Goal: Communication & Community: Participate in discussion

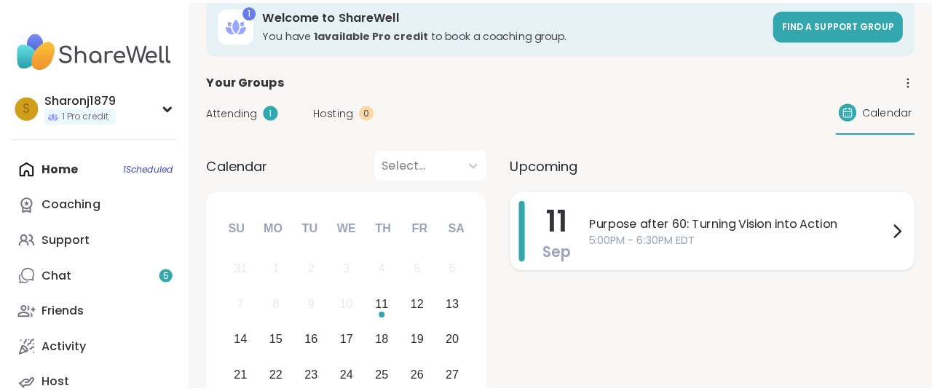
scroll to position [73, 0]
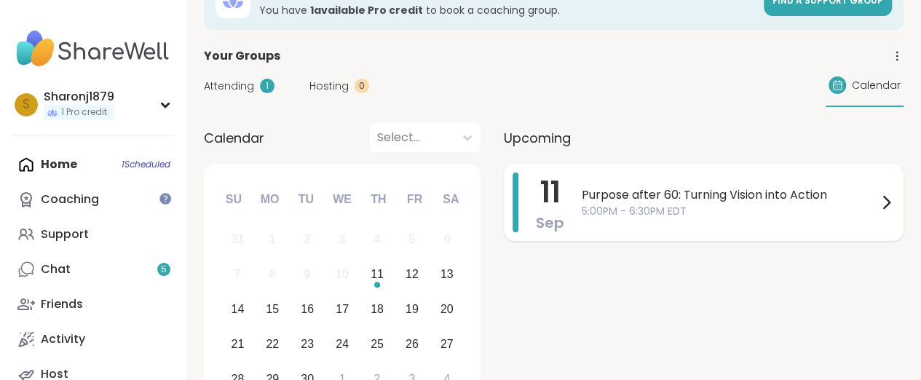
click at [894, 200] on icon at bounding box center [886, 202] width 17 height 17
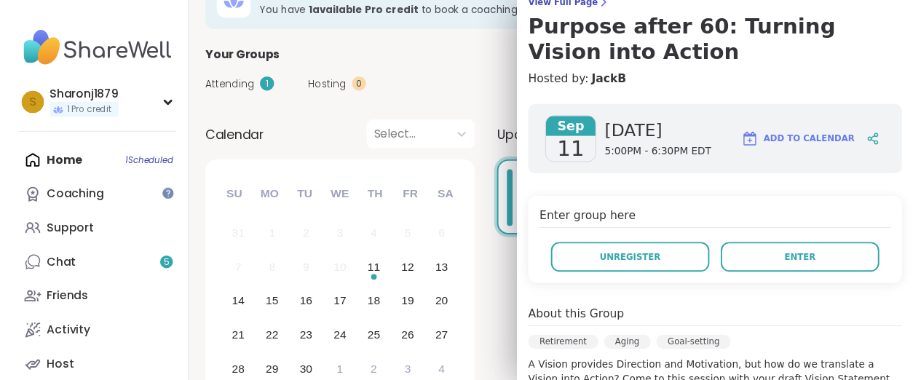
scroll to position [146, 0]
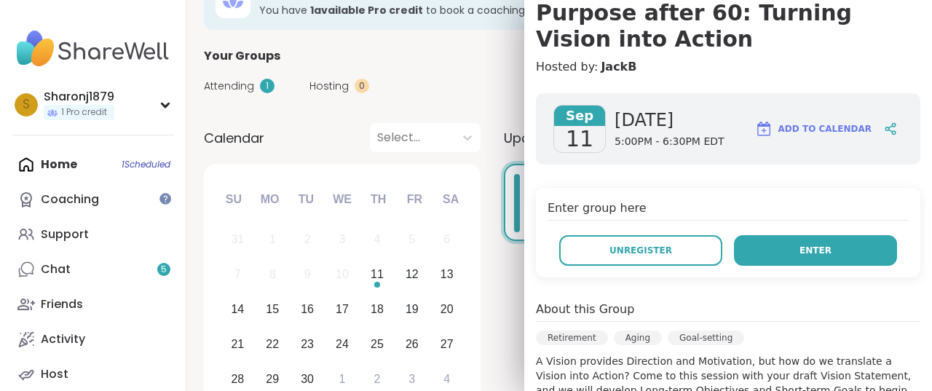
click at [800, 247] on span "Enter" at bounding box center [816, 250] width 32 height 13
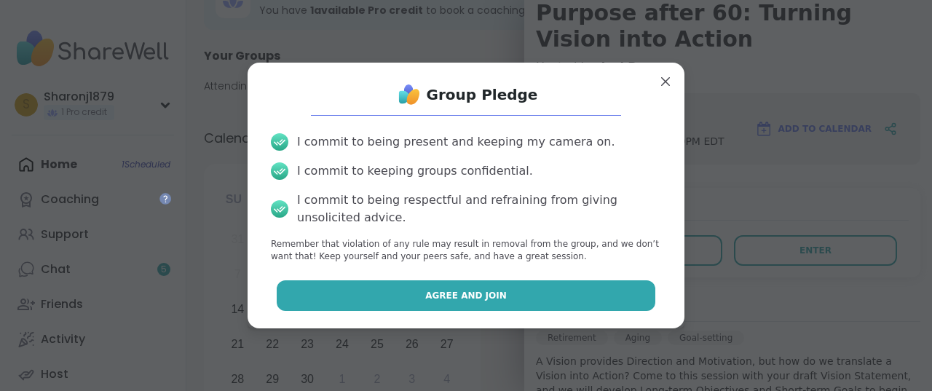
click at [435, 305] on button "Agree and Join" at bounding box center [466, 295] width 379 height 31
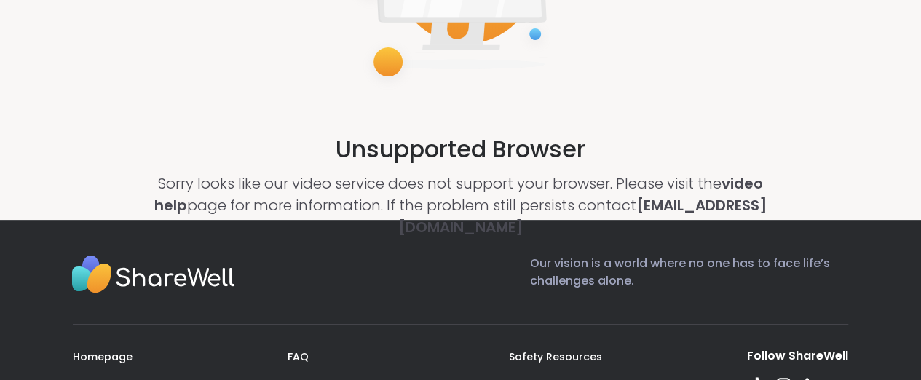
scroll to position [219, 0]
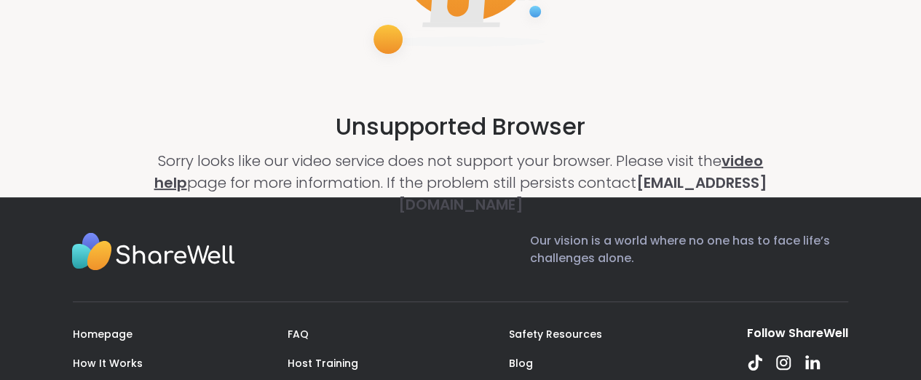
click at [742, 165] on link "video help" at bounding box center [459, 172] width 610 height 42
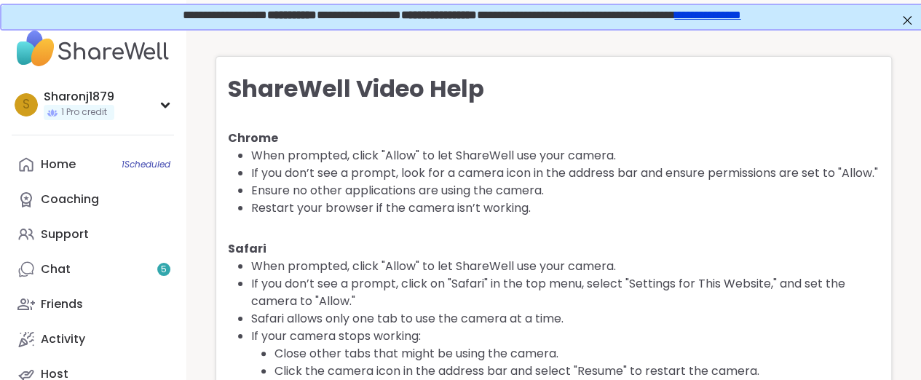
click at [743, 165] on li "If you don’t see a prompt, look for a camera icon in the address bar and ensure…" at bounding box center [565, 173] width 629 height 17
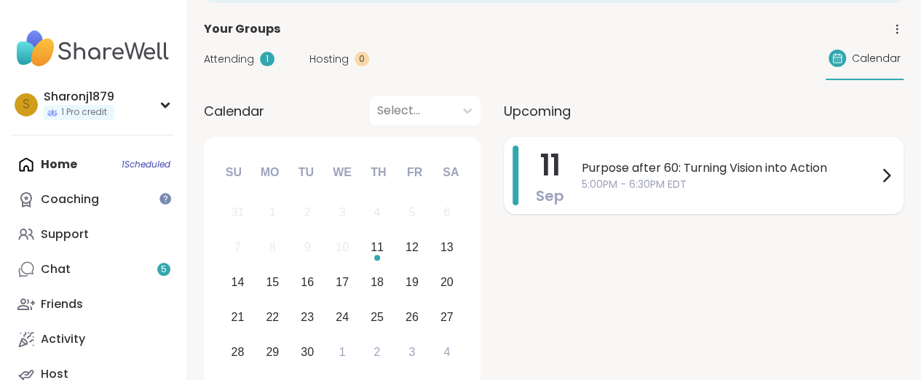
drag, startPoint x: 0, startPoint y: 254, endPoint x: 889, endPoint y: 176, distance: 892.8
click at [889, 176] on icon at bounding box center [887, 176] width 6 height 12
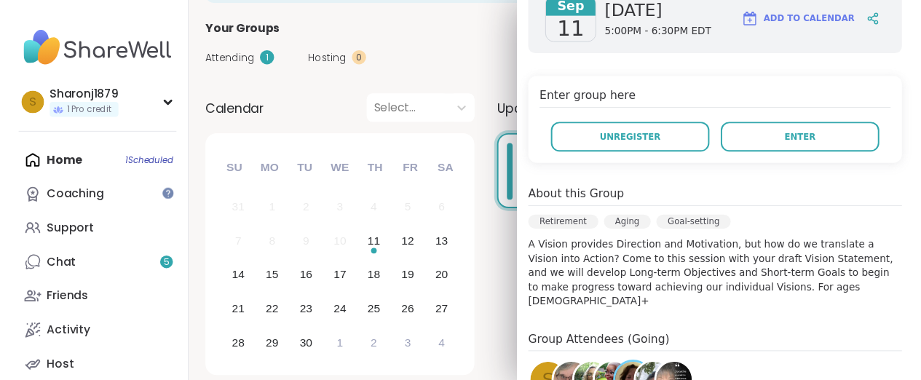
scroll to position [291, 0]
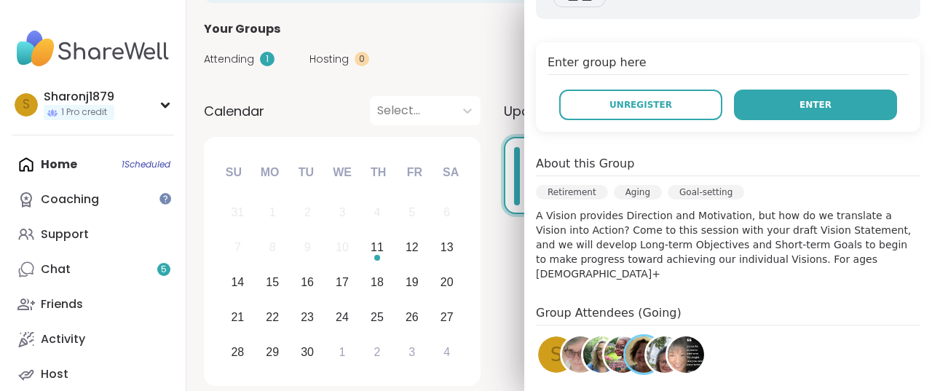
click at [801, 98] on span "Enter" at bounding box center [816, 104] width 32 height 13
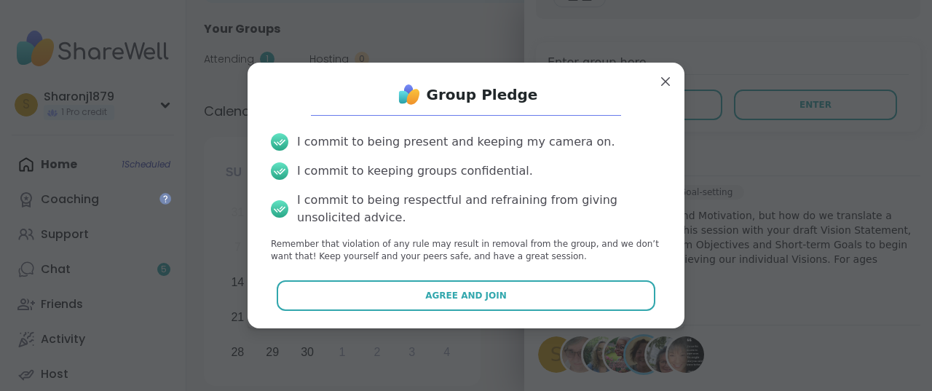
click at [447, 299] on span "Agree and Join" at bounding box center [466, 295] width 82 height 13
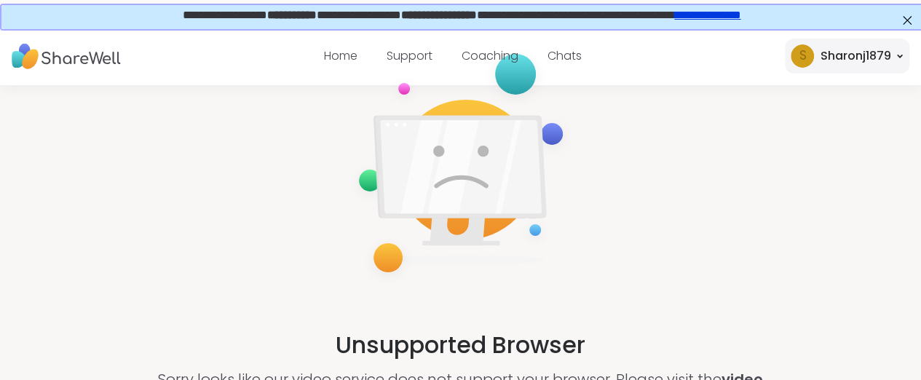
click at [119, 53] on img at bounding box center [66, 56] width 109 height 40
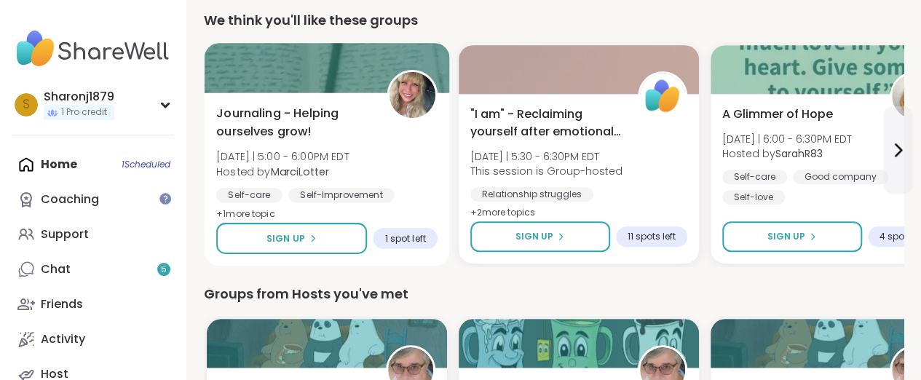
scroll to position [510, 0]
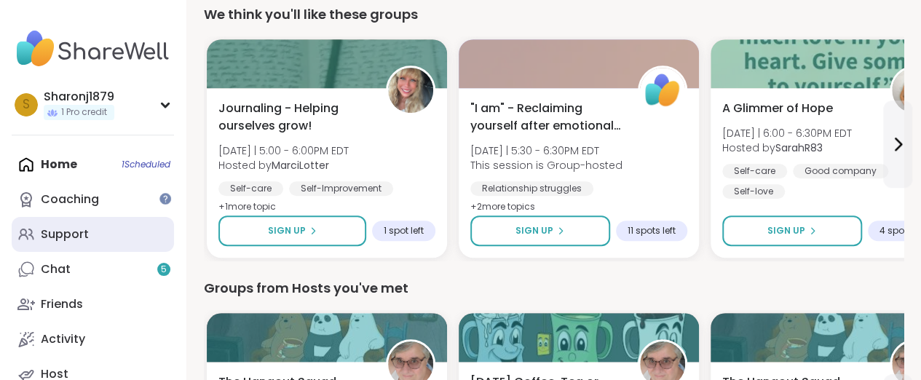
click at [67, 230] on div "Support" at bounding box center [65, 235] width 48 height 16
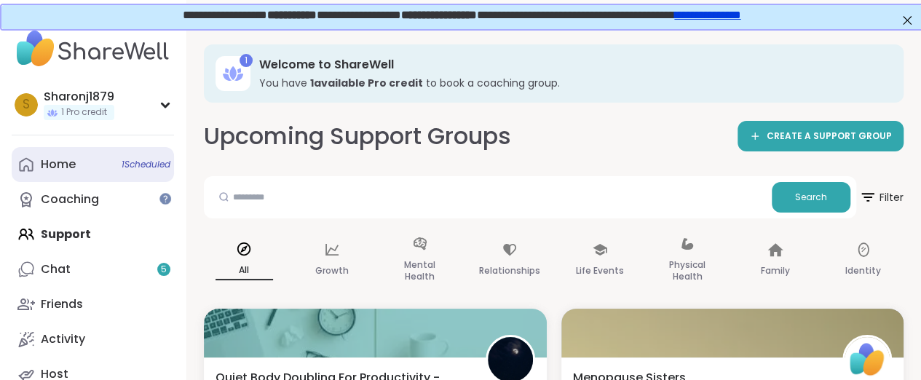
click at [147, 164] on span "1 Scheduled" at bounding box center [146, 165] width 49 height 12
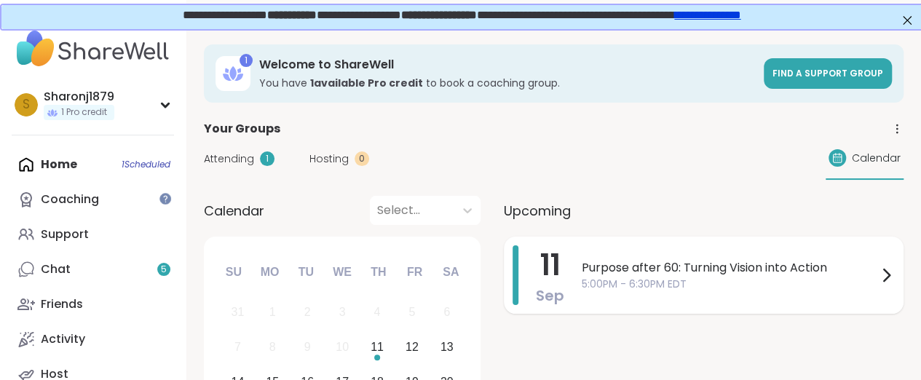
click at [884, 278] on icon at bounding box center [886, 275] width 17 height 17
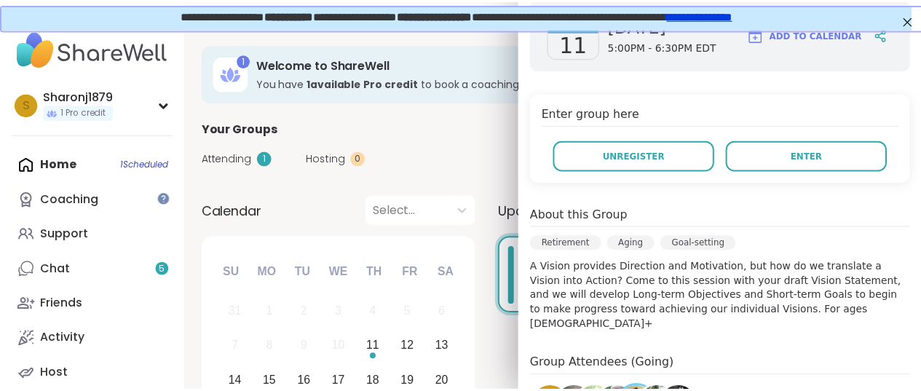
scroll to position [219, 0]
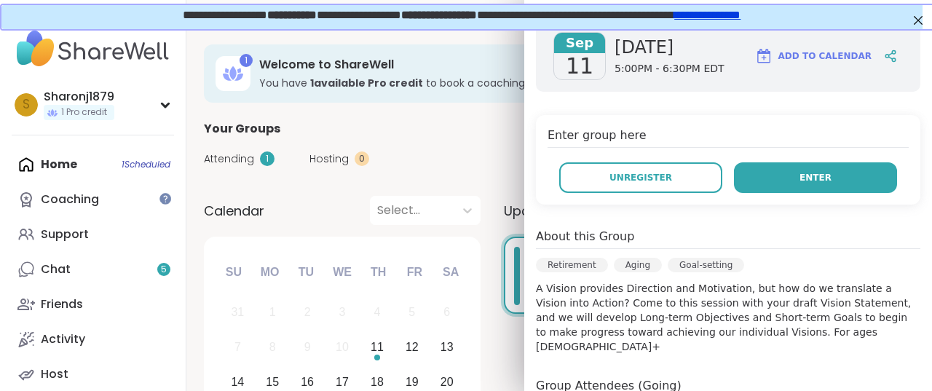
click at [761, 181] on button "Enter" at bounding box center [815, 177] width 163 height 31
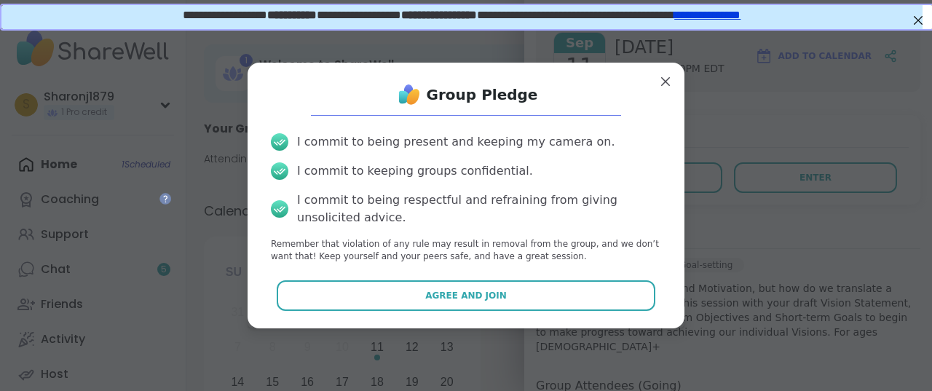
click at [427, 292] on span "Agree and Join" at bounding box center [466, 295] width 82 height 13
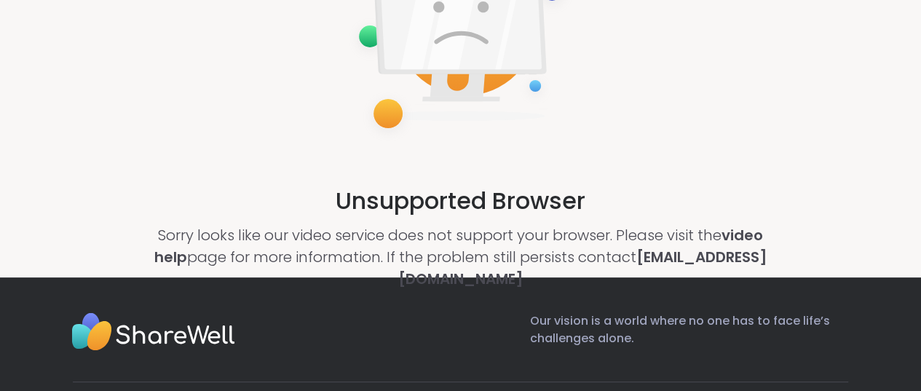
scroll to position [146, 0]
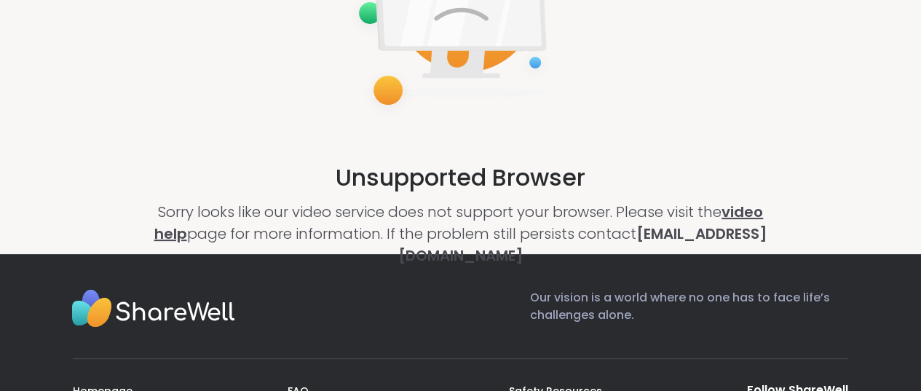
click at [753, 211] on link "video help" at bounding box center [459, 223] width 610 height 42
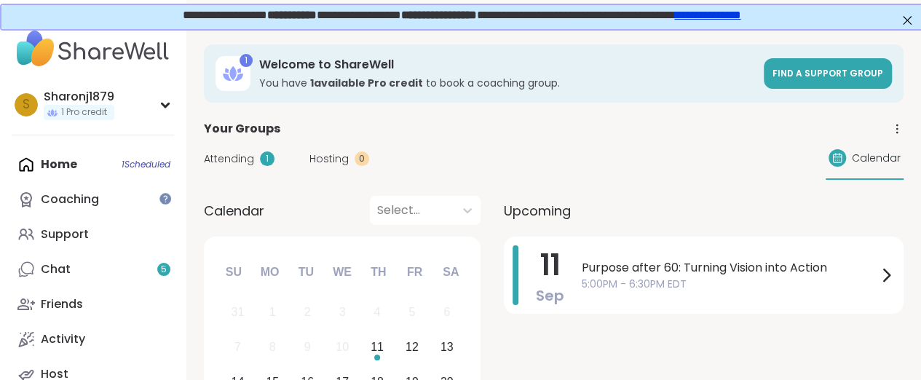
click at [139, 164] on div "Home 1 Scheduled Coaching Support Chat 5 Friends Activity Host" at bounding box center [93, 269] width 162 height 245
click at [884, 276] on icon at bounding box center [886, 275] width 17 height 17
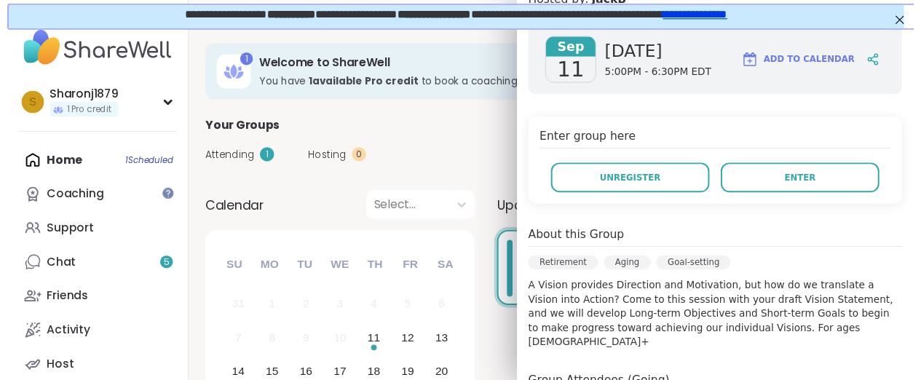
scroll to position [219, 0]
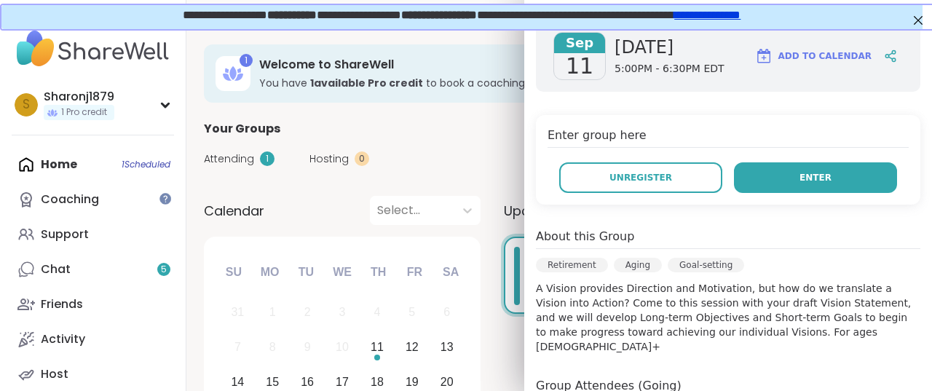
click at [800, 180] on span "Enter" at bounding box center [816, 177] width 32 height 13
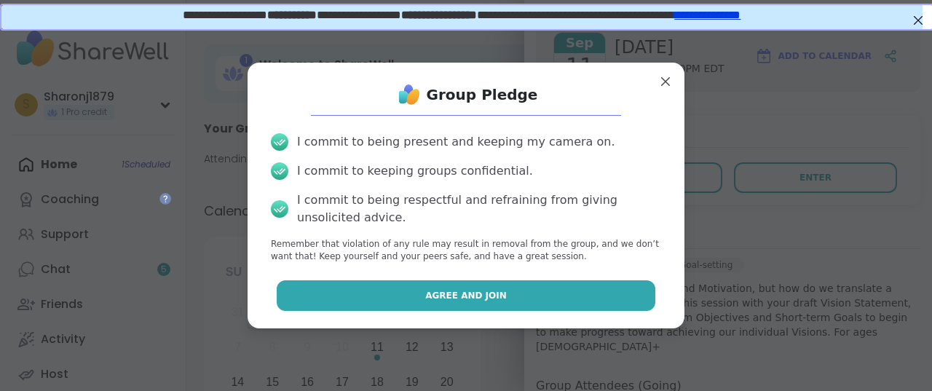
click at [492, 295] on button "Agree and Join" at bounding box center [466, 295] width 379 height 31
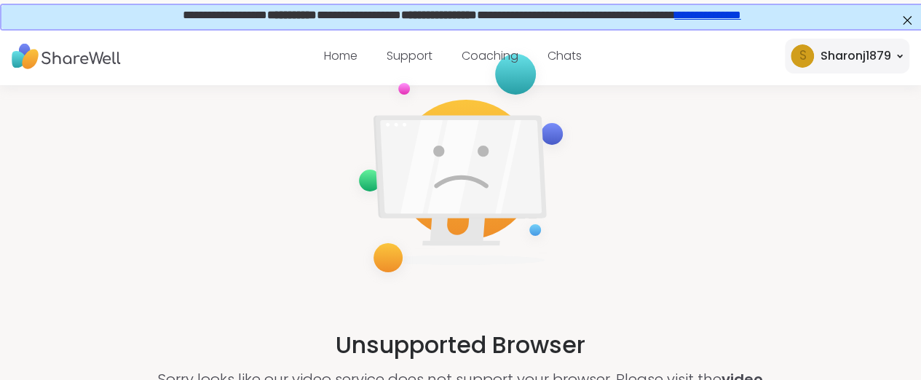
click at [641, 185] on div "Unsupported Browser Sorry looks like our video service does not support your br…" at bounding box center [460, 238] width 921 height 307
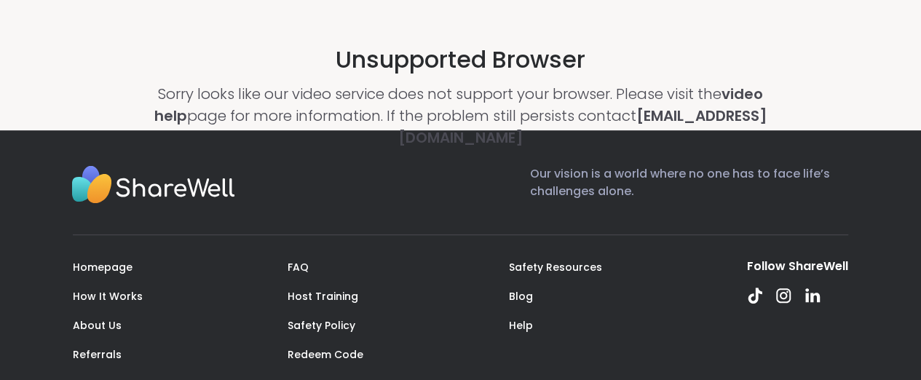
scroll to position [263, 0]
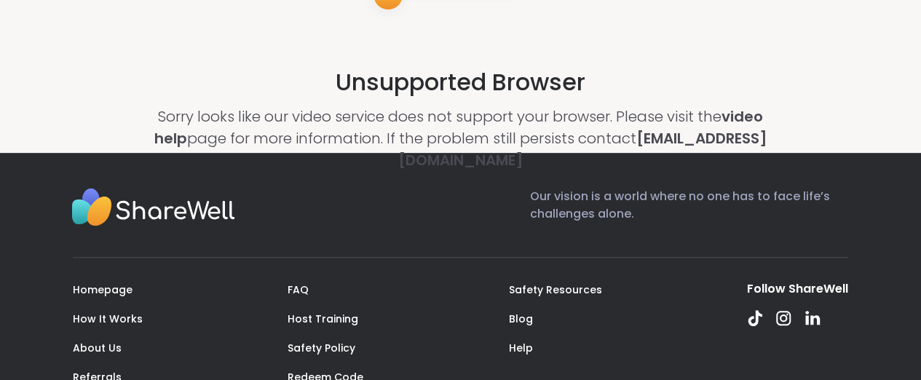
click at [605, 143] on p "Sorry looks like our video service does not support your browser. Please visit …" at bounding box center [461, 139] width 614 height 66
click at [481, 161] on link "[EMAIL_ADDRESS][DOMAIN_NAME]" at bounding box center [582, 149] width 369 height 42
click at [483, 160] on link "[EMAIL_ADDRESS][DOMAIN_NAME]" at bounding box center [582, 149] width 369 height 42
click at [484, 156] on link "[EMAIL_ADDRESS][DOMAIN_NAME]" at bounding box center [582, 149] width 369 height 42
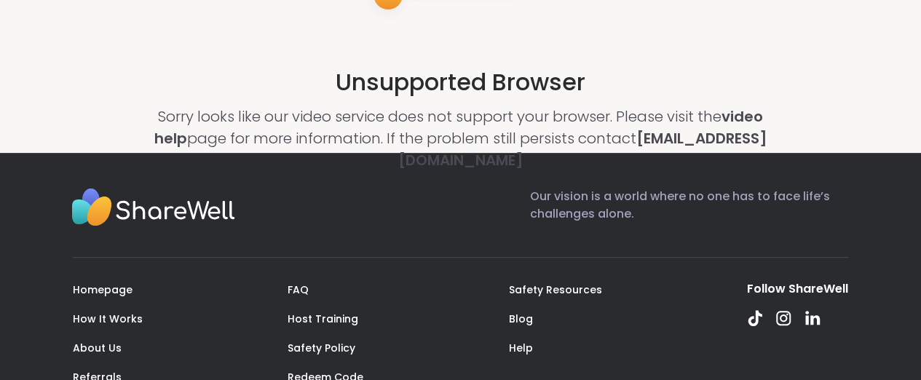
click at [259, 358] on div "Homepage How It Works About Us Referrals FAQ Host Training Safety Policy Redeem…" at bounding box center [461, 333] width 776 height 105
click at [548, 93] on h2 "Unsupported Browser" at bounding box center [461, 82] width 250 height 35
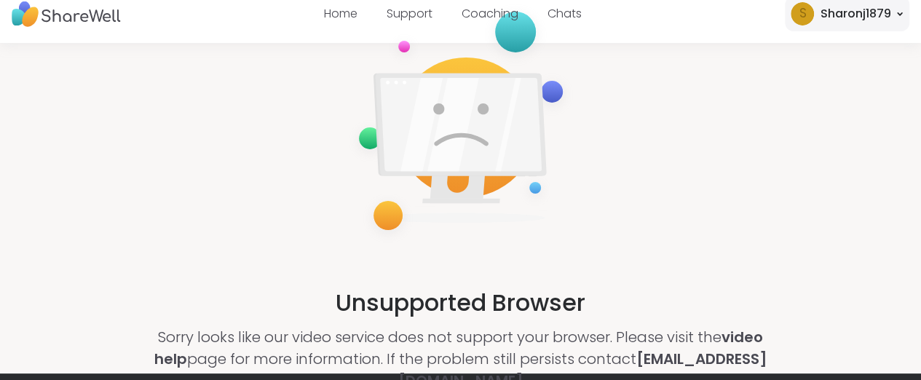
scroll to position [0, 0]
